Goal: Task Accomplishment & Management: Manage account settings

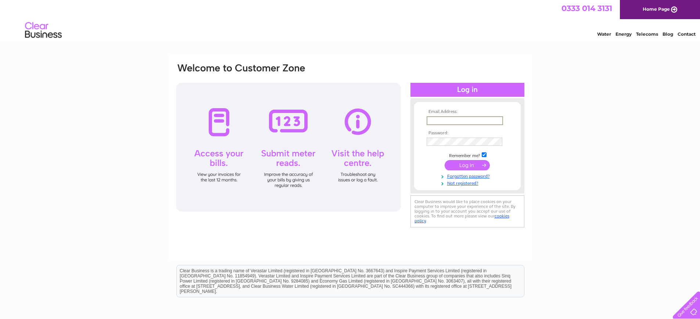
click at [433, 119] on input "text" at bounding box center [465, 120] width 76 height 9
type input "coralreefaquarium@gmail.com"
click at [445, 160] on input "submit" at bounding box center [467, 165] width 45 height 10
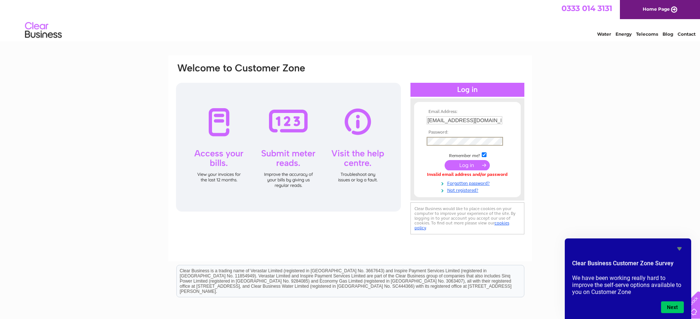
click at [445, 160] on input "submit" at bounding box center [467, 165] width 45 height 10
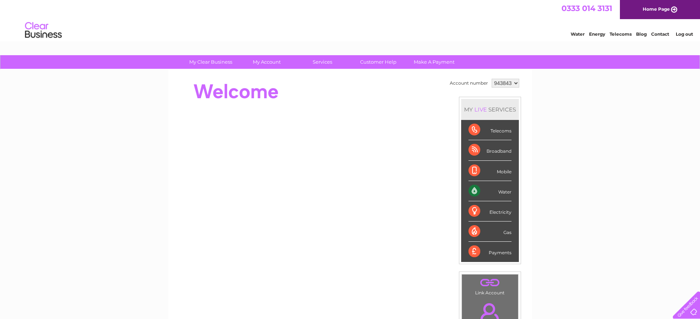
click at [502, 189] on div "Water" at bounding box center [490, 191] width 43 height 20
click at [469, 190] on div "Water" at bounding box center [490, 191] width 43 height 20
click at [472, 189] on div "Water" at bounding box center [490, 191] width 43 height 20
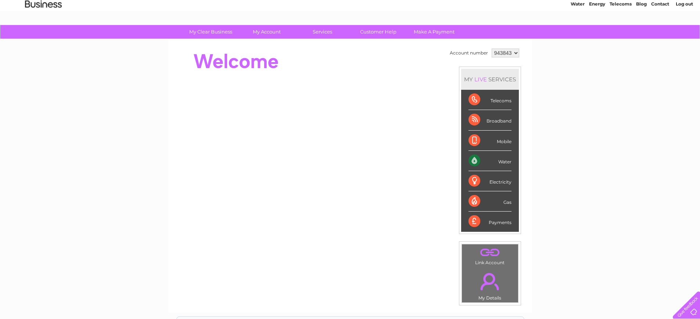
scroll to position [8, 0]
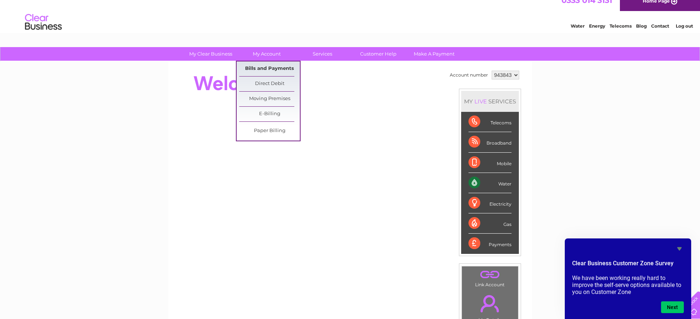
click at [268, 64] on link "Bills and Payments" at bounding box center [269, 68] width 61 height 15
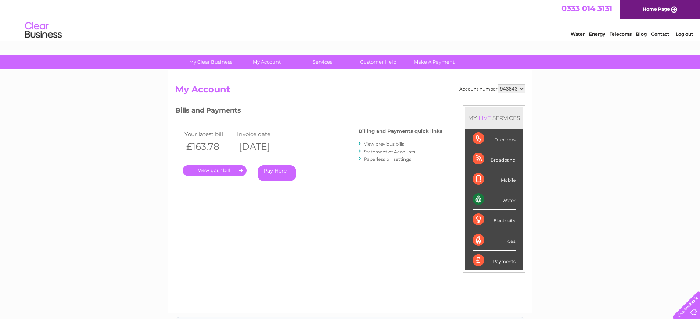
click at [225, 171] on link "." at bounding box center [215, 170] width 64 height 11
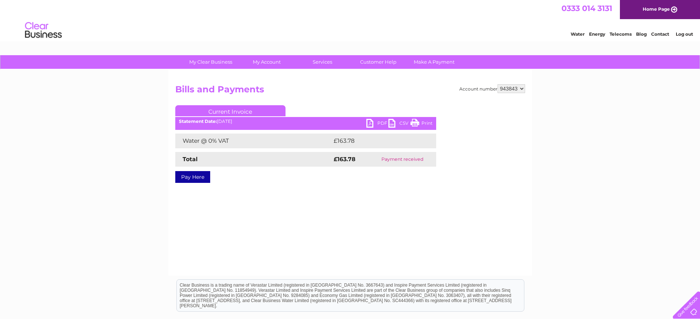
click at [372, 122] on link "PDF" at bounding box center [378, 124] width 22 height 11
